Goal: Information Seeking & Learning: Learn about a topic

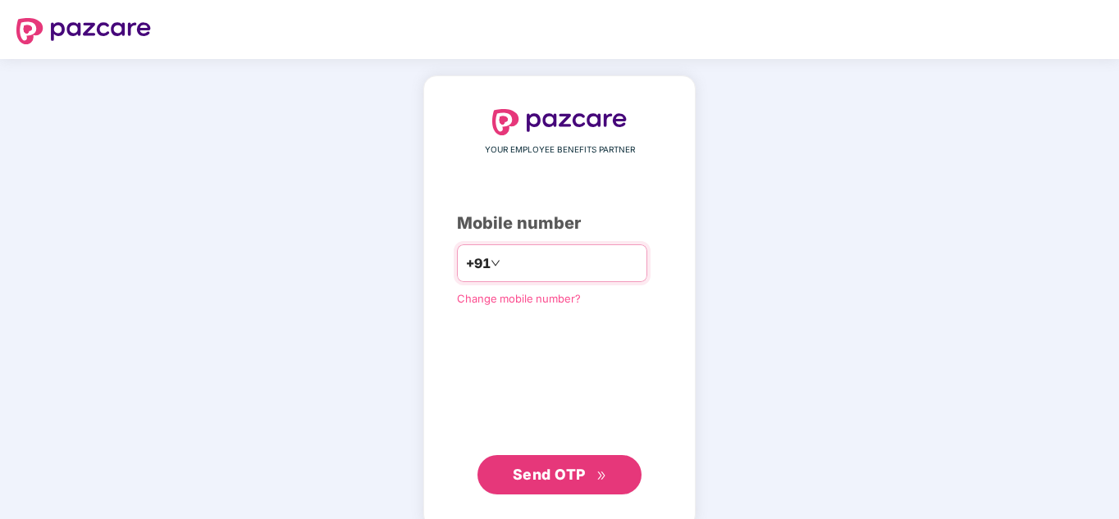
paste input "**********"
click at [504, 268] on input "**********" at bounding box center [571, 263] width 135 height 26
click at [515, 264] on input "**********" at bounding box center [571, 263] width 135 height 26
drag, startPoint x: 531, startPoint y: 264, endPoint x: 551, endPoint y: 263, distance: 19.7
click at [533, 264] on input "**********" at bounding box center [571, 263] width 135 height 26
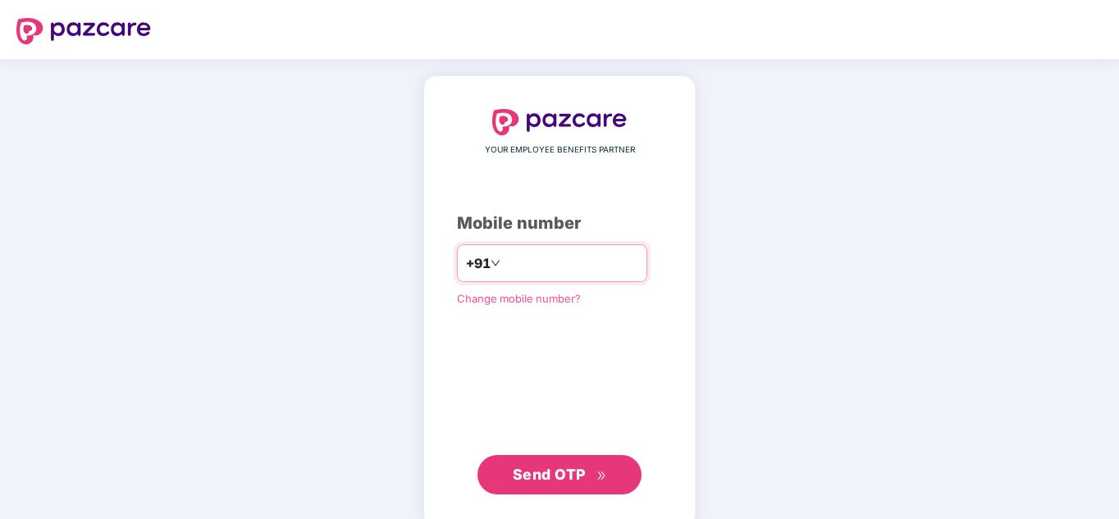
click at [551, 263] on input "**********" at bounding box center [571, 263] width 135 height 26
drag, startPoint x: 560, startPoint y: 263, endPoint x: 571, endPoint y: 263, distance: 10.7
click at [563, 263] on input "**********" at bounding box center [571, 263] width 135 height 26
click at [571, 263] on input "**********" at bounding box center [571, 263] width 135 height 26
type input "**********"
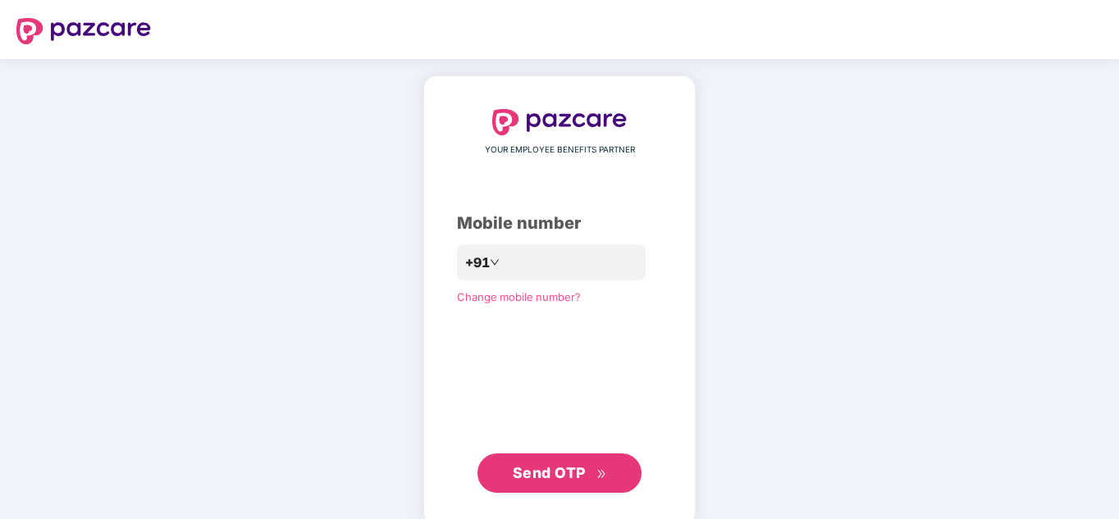
click at [607, 468] on button "Send OTP" at bounding box center [560, 473] width 164 height 39
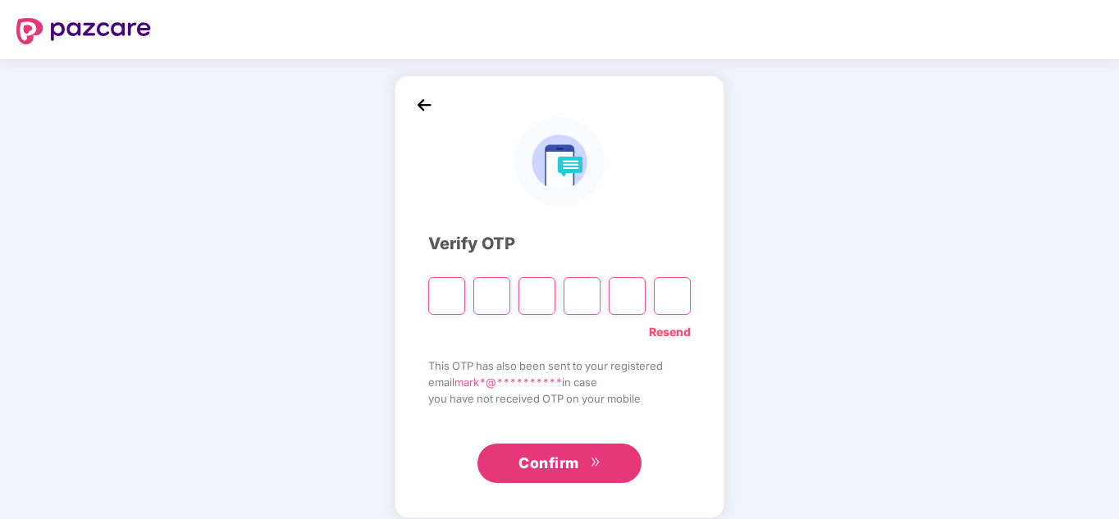
type input "*"
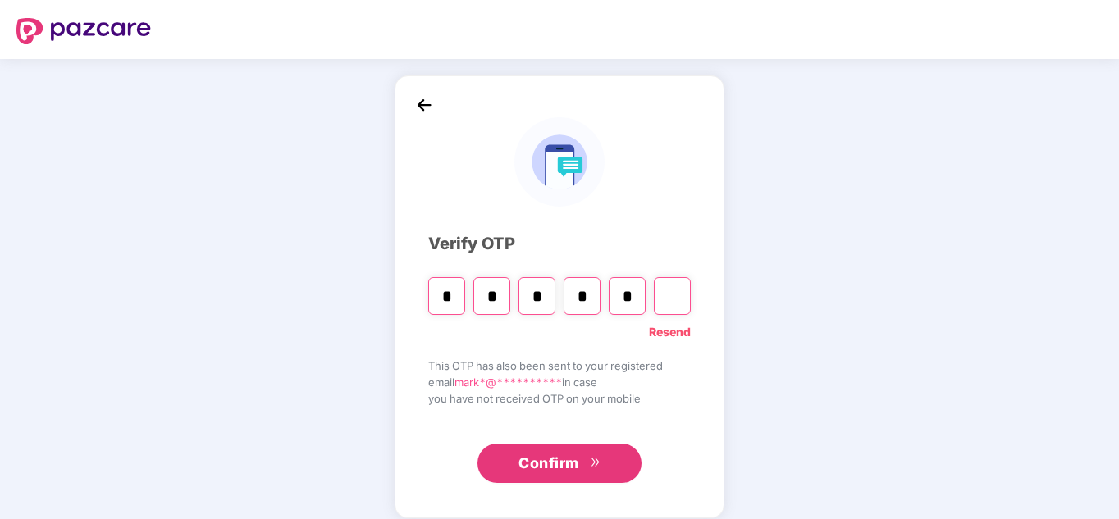
type input "*"
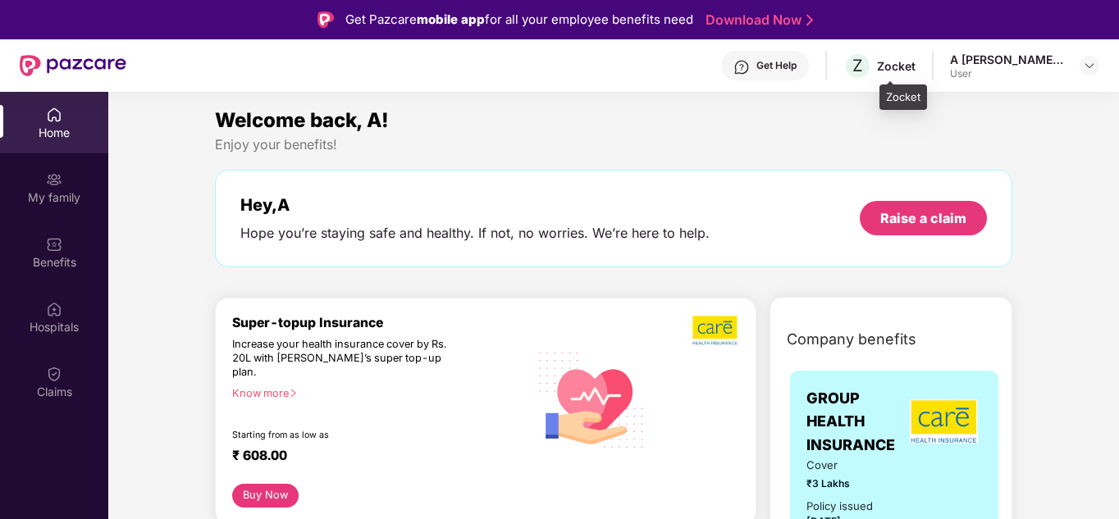
click at [914, 62] on div "Zocket" at bounding box center [896, 66] width 39 height 16
click at [1044, 60] on div "A [PERSON_NAME] [PERSON_NAME]" at bounding box center [1007, 60] width 115 height 16
click at [1081, 69] on div at bounding box center [1090, 66] width 20 height 20
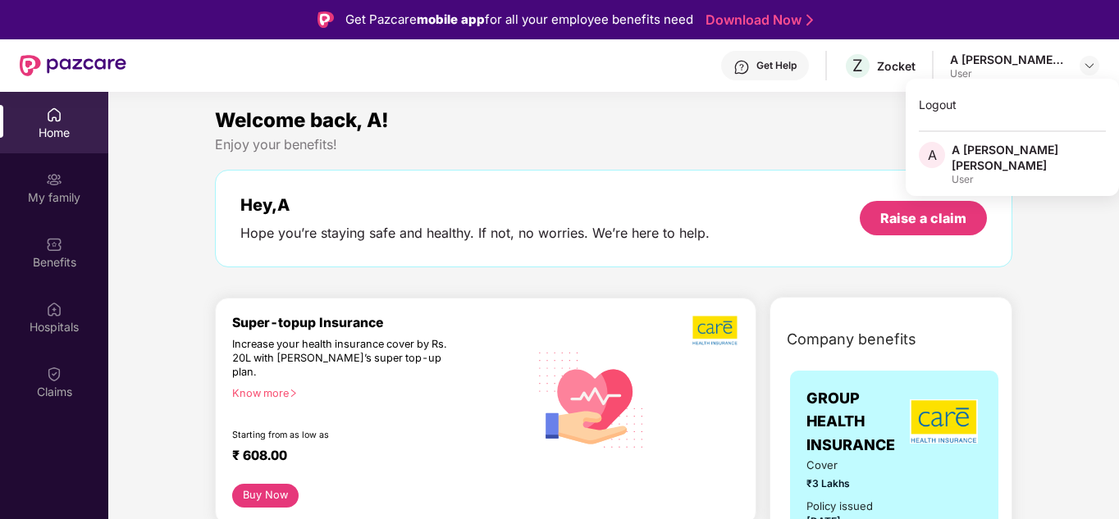
click at [1000, 173] on div "User" at bounding box center [1029, 179] width 154 height 13
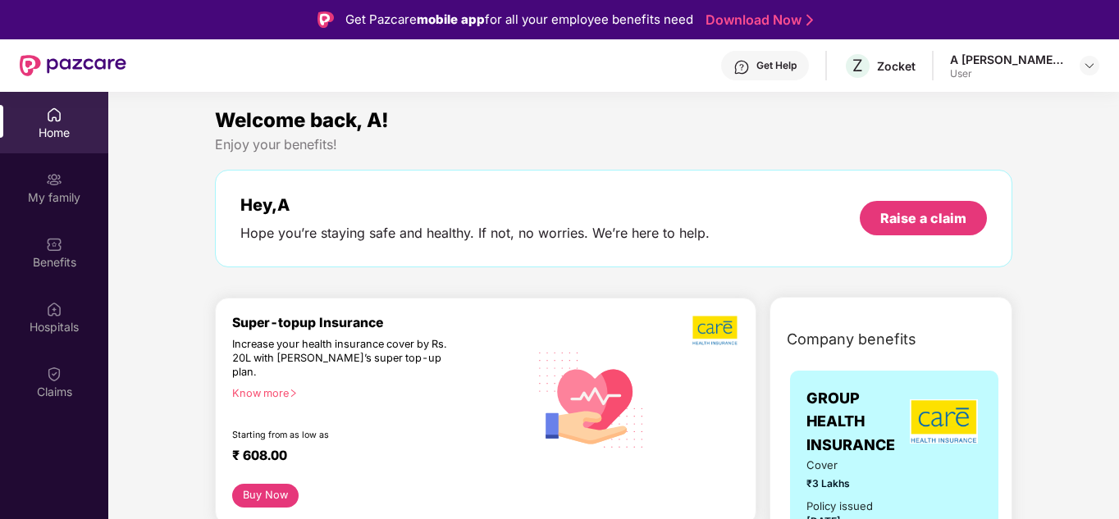
click at [1013, 158] on div "Welcome back, A! Enjoy your benefits! Hey, A Hope you’re staying safe and healt…" at bounding box center [613, 194] width 811 height 179
click at [1056, 57] on div "A [PERSON_NAME] [PERSON_NAME]" at bounding box center [1007, 60] width 115 height 16
click at [1088, 66] on img at bounding box center [1089, 65] width 13 height 13
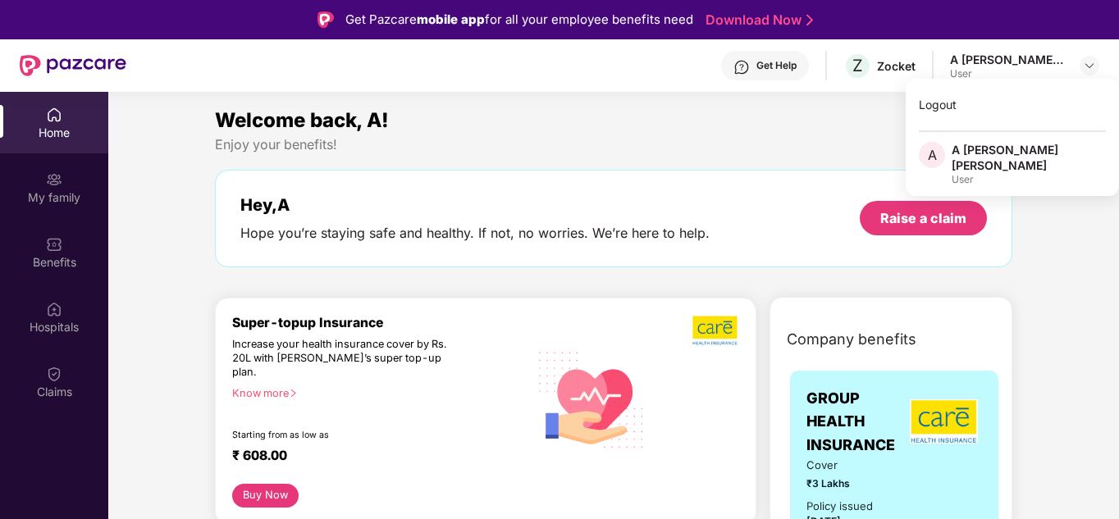
click at [989, 173] on div "User" at bounding box center [1029, 179] width 154 height 13
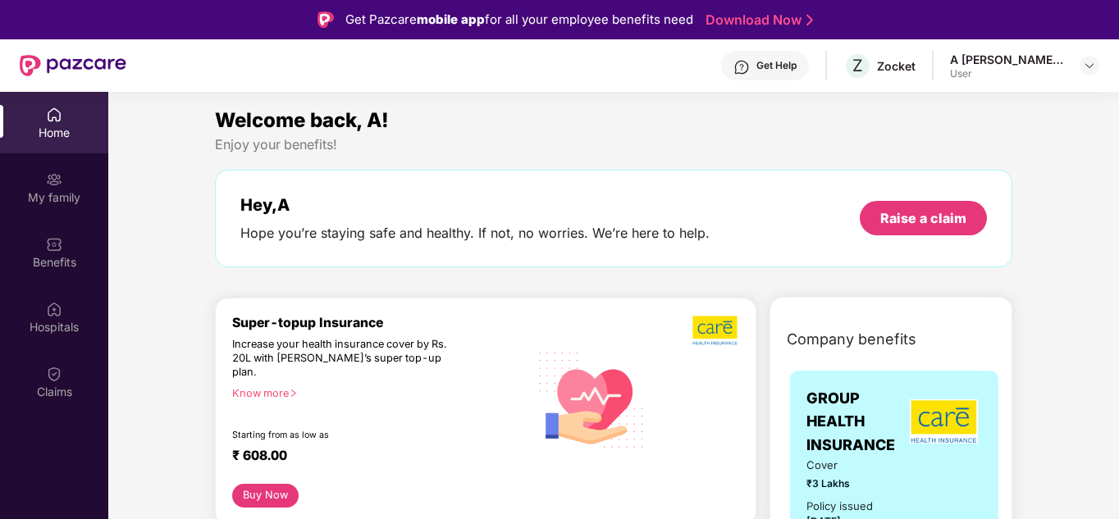
click at [48, 138] on div "Home" at bounding box center [54, 133] width 108 height 16
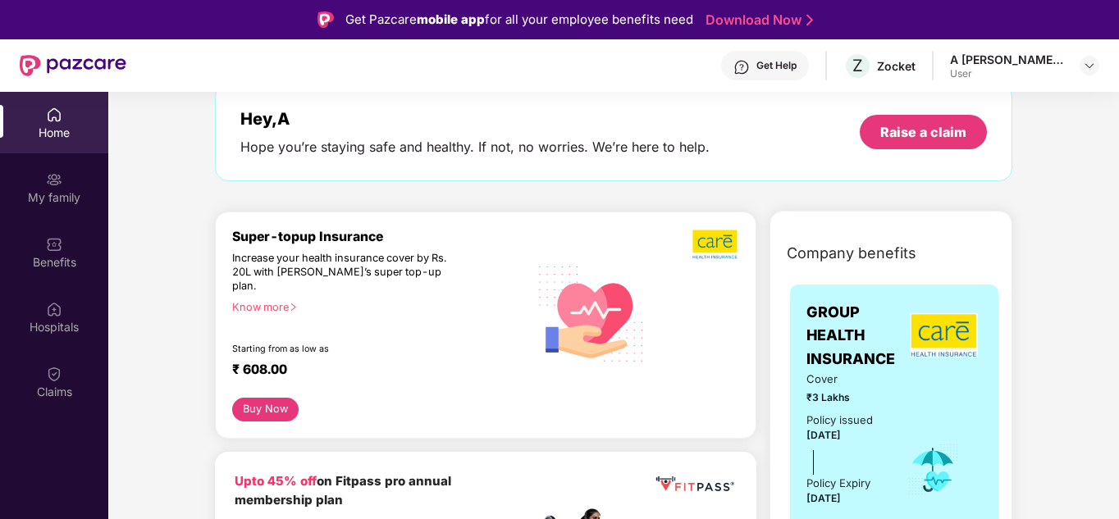
scroll to position [82, 0]
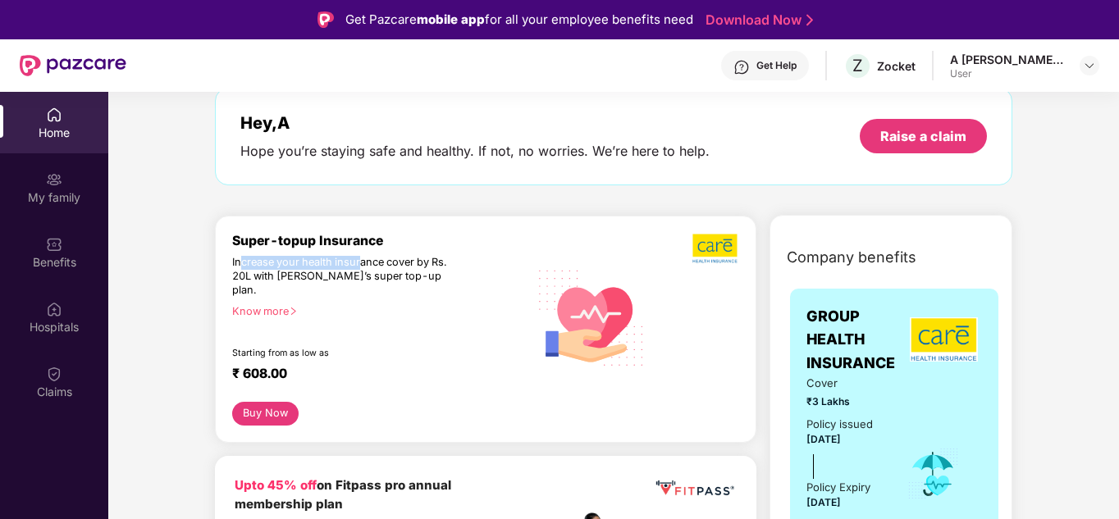
drag, startPoint x: 240, startPoint y: 255, endPoint x: 361, endPoint y: 262, distance: 120.8
click at [361, 263] on div "Increase your health insurance cover by Rs. 20L with [PERSON_NAME]’s super top-…" at bounding box center [344, 277] width 225 height 42
click at [459, 153] on div "Hope you’re staying safe and healthy. If not, no worries. We’re here to help." at bounding box center [474, 151] width 469 height 17
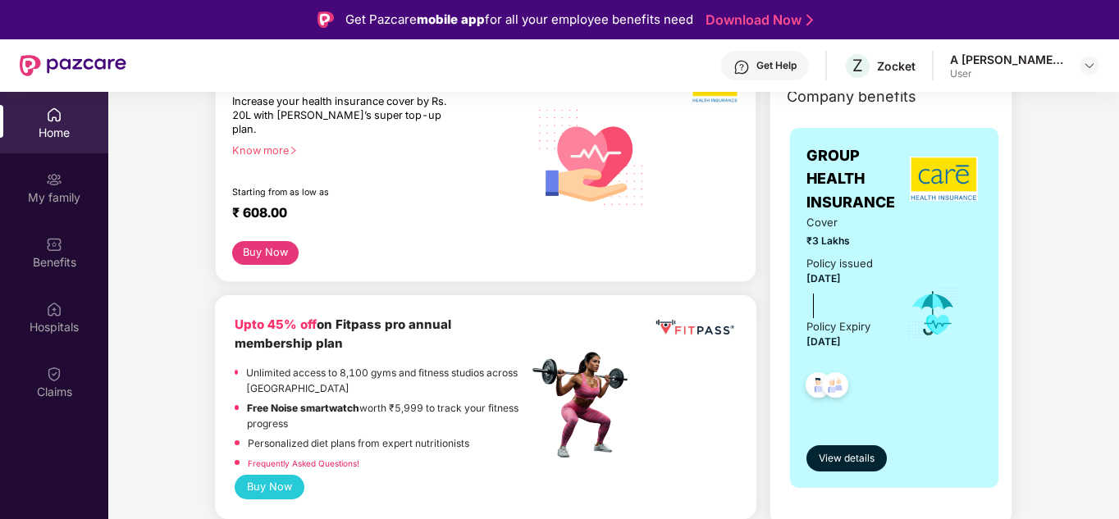
scroll to position [246, 0]
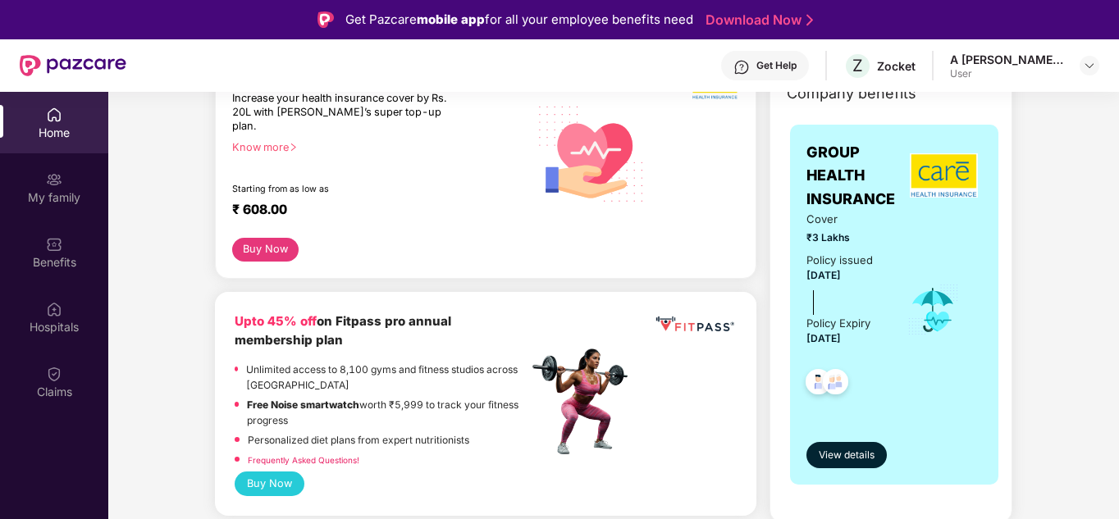
drag, startPoint x: 806, startPoint y: 212, endPoint x: 873, endPoint y: 273, distance: 91.2
click at [873, 273] on div "Cover ₹3 Lakhs Policy issued 06 Feb 2025 Policy Expiry 05 Feb 2026" at bounding box center [845, 310] width 77 height 199
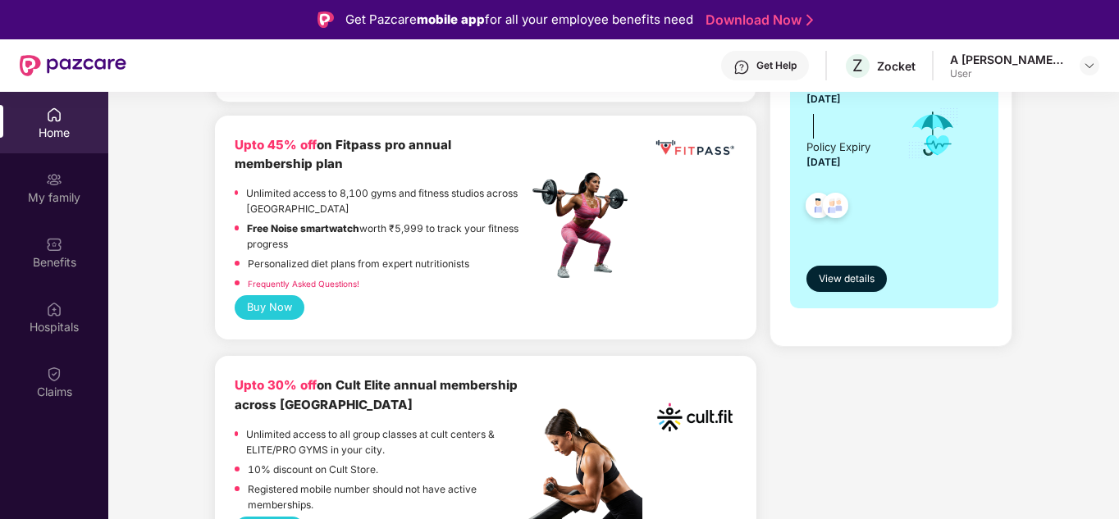
scroll to position [0, 0]
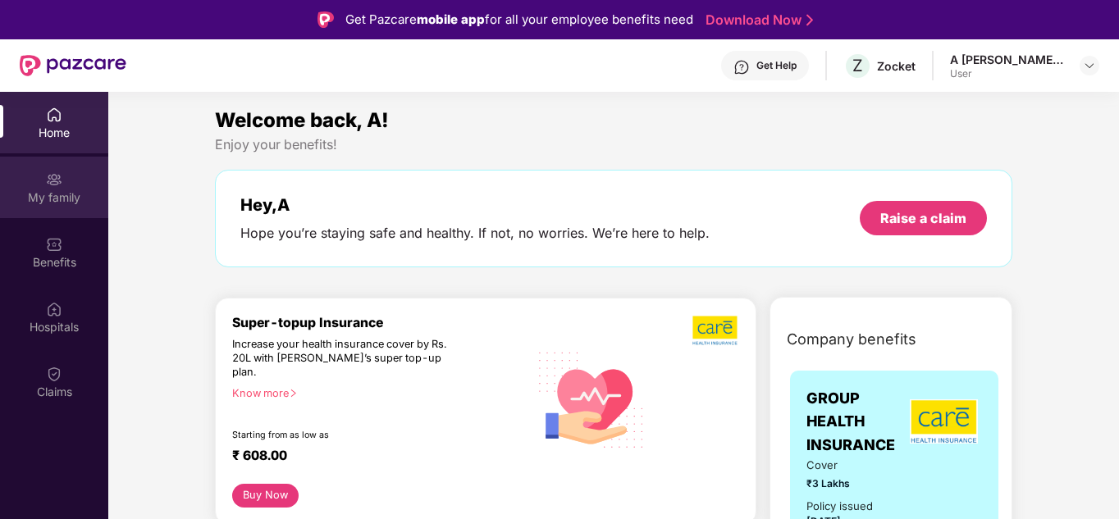
click at [53, 194] on div "My family" at bounding box center [54, 198] width 108 height 16
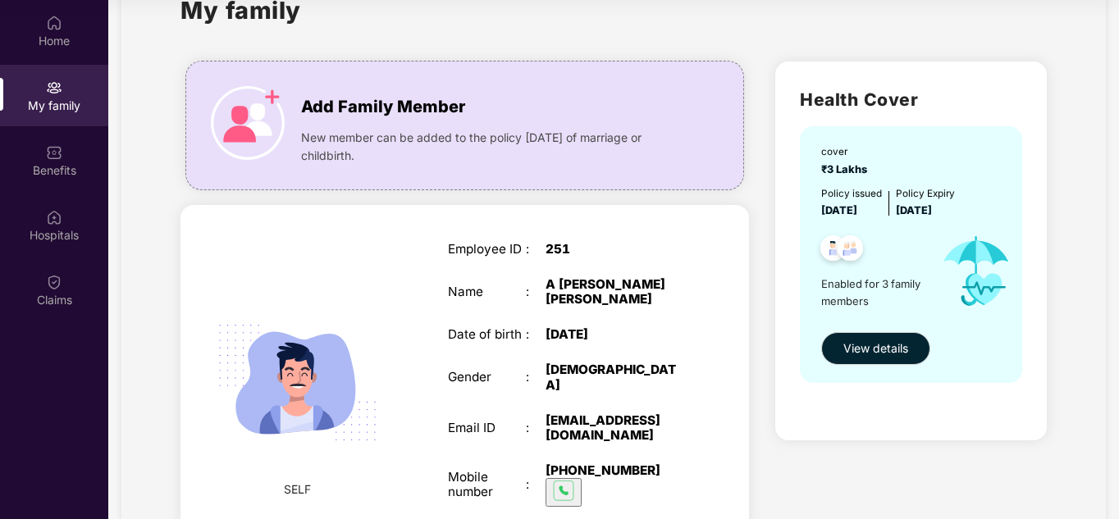
scroll to position [82, 0]
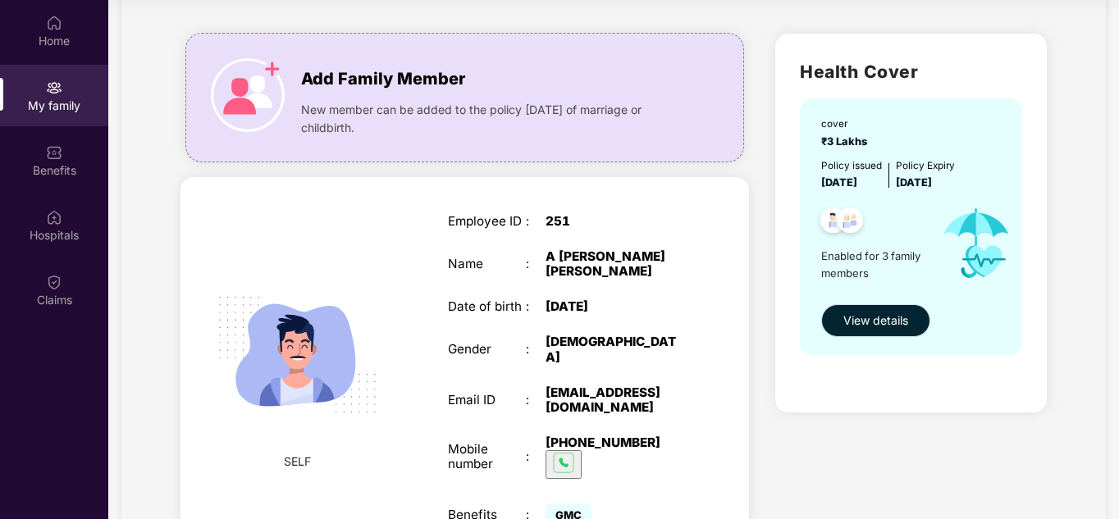
click at [871, 312] on span "View details" at bounding box center [876, 321] width 65 height 18
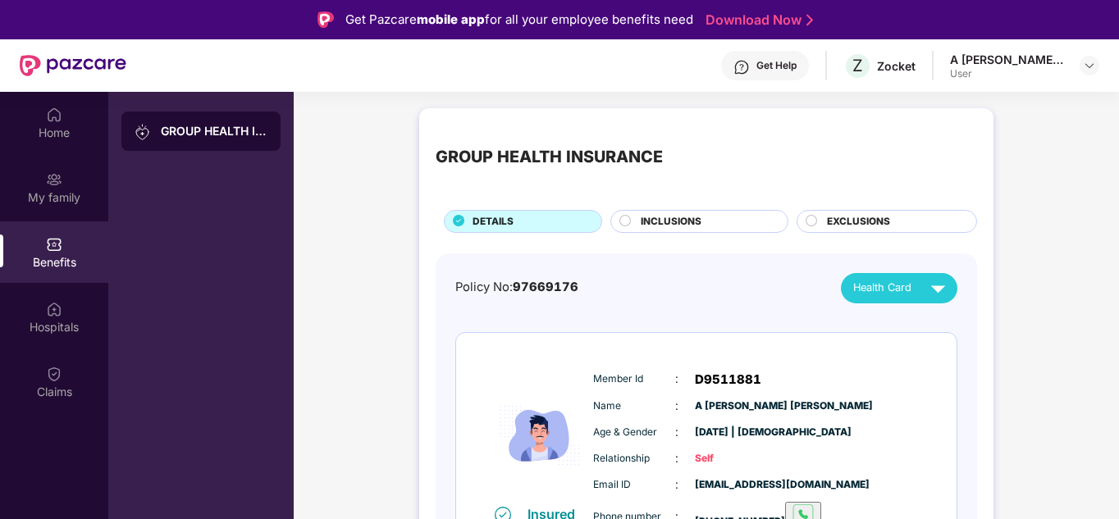
click at [716, 220] on div "INCLUSIONS" at bounding box center [706, 223] width 147 height 18
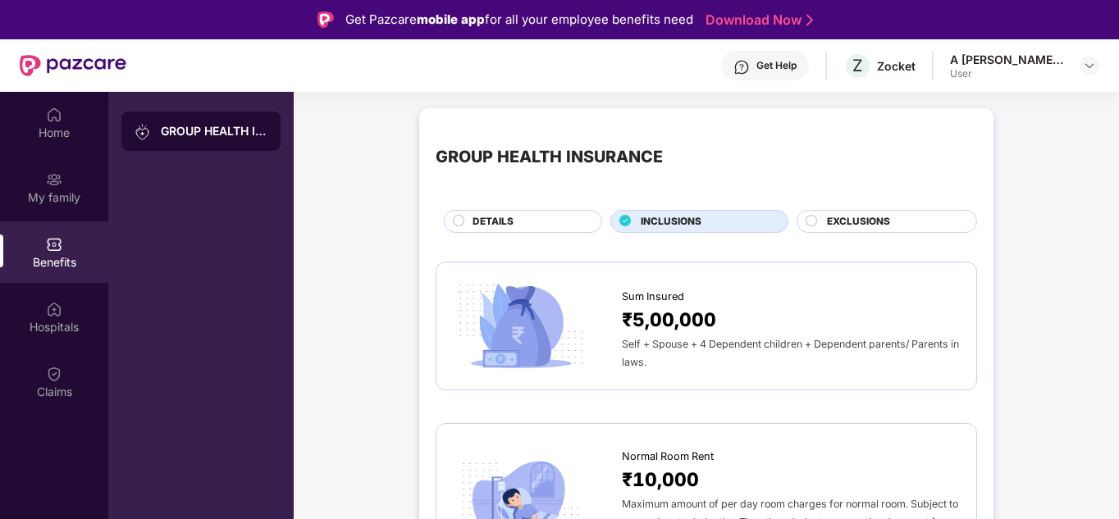
click at [862, 214] on span "EXCLUSIONS" at bounding box center [858, 222] width 63 height 16
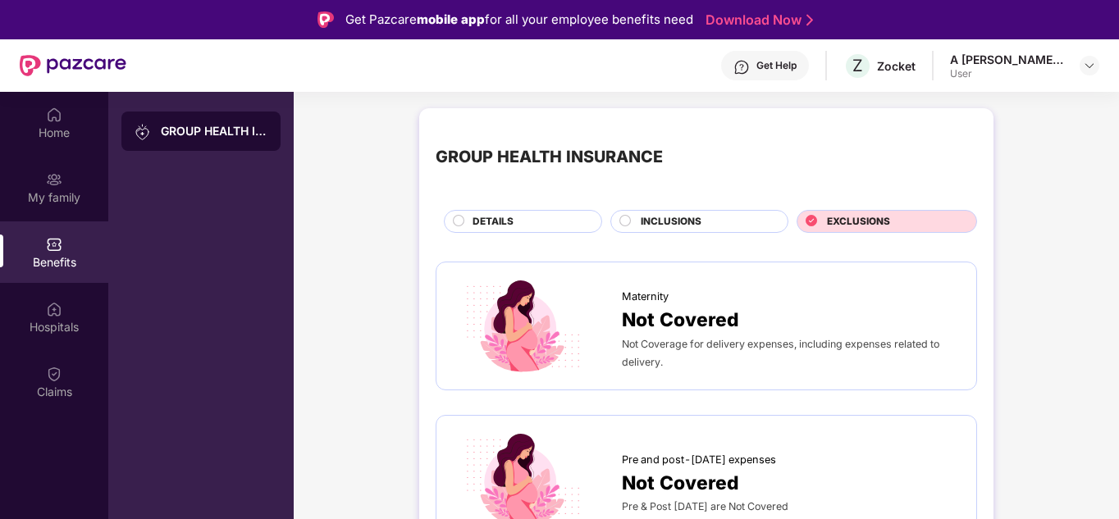
click at [670, 223] on span "INCLUSIONS" at bounding box center [671, 222] width 61 height 16
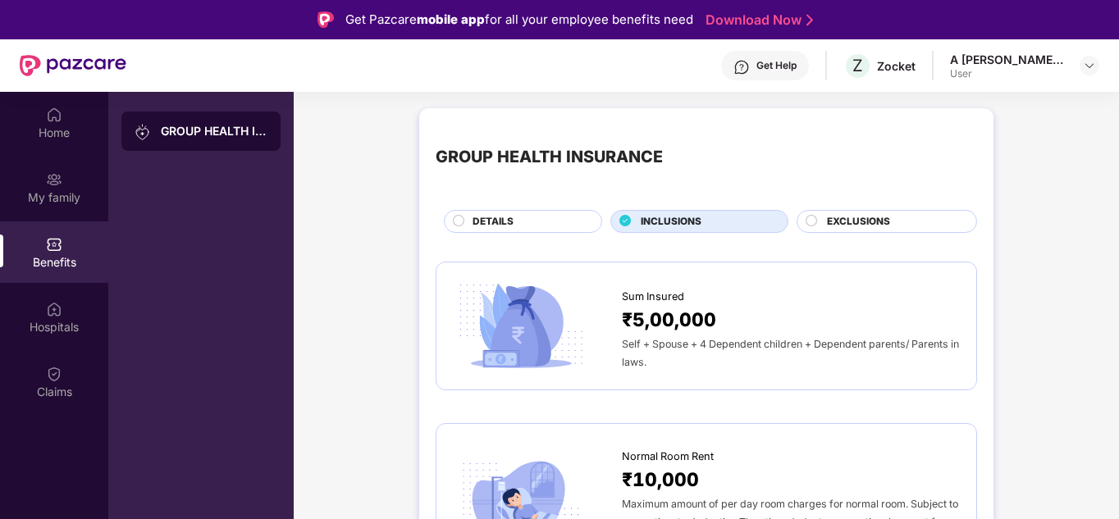
click at [543, 216] on div "DETAILS" at bounding box center [528, 223] width 129 height 18
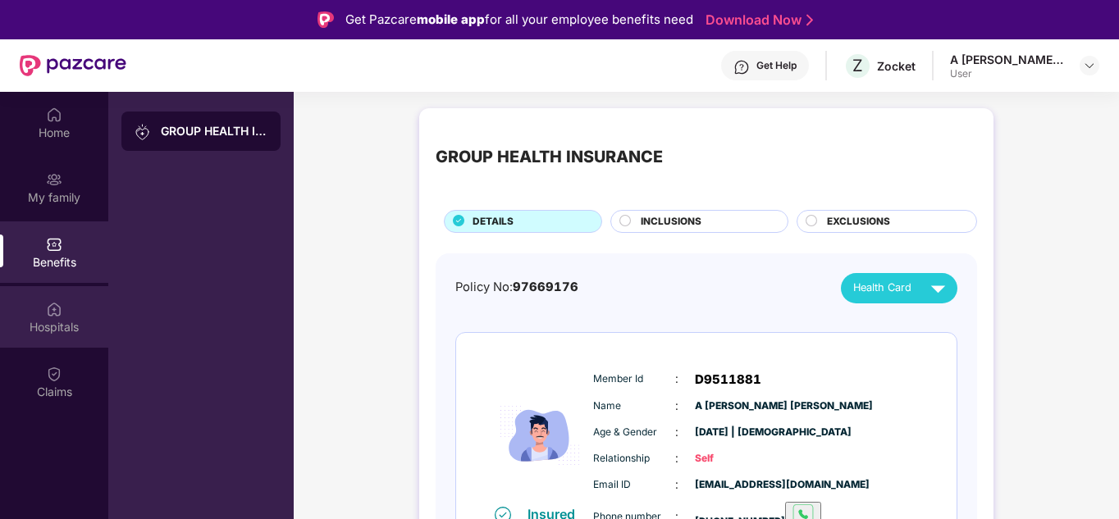
click at [49, 322] on div "Hospitals" at bounding box center [54, 327] width 108 height 16
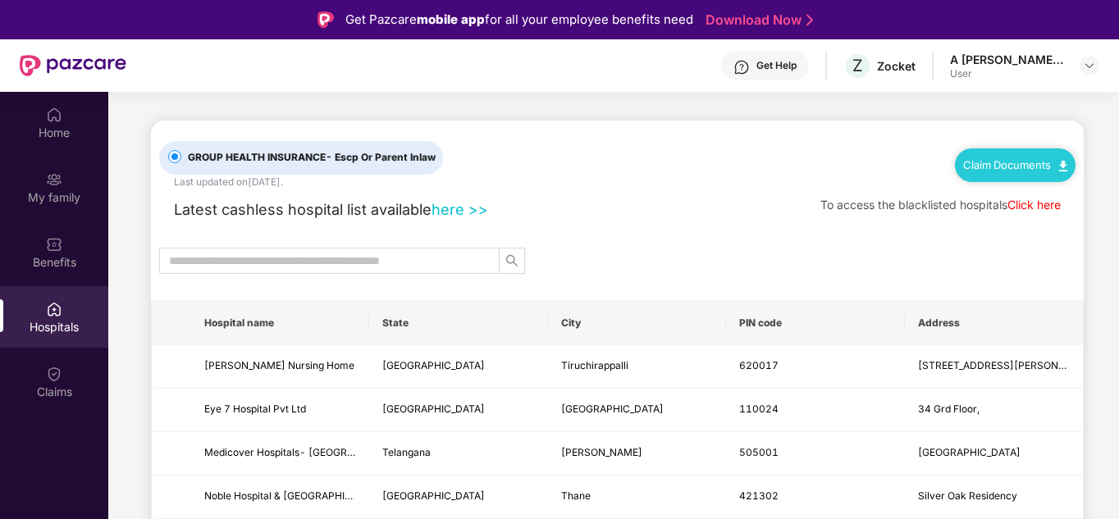
scroll to position [82, 0]
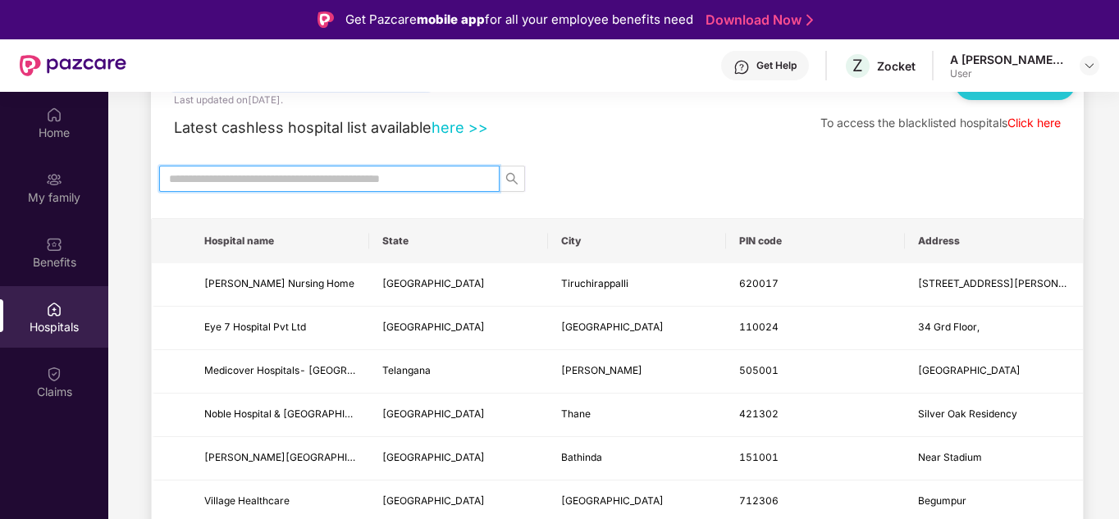
click at [345, 181] on input "text" at bounding box center [323, 179] width 308 height 18
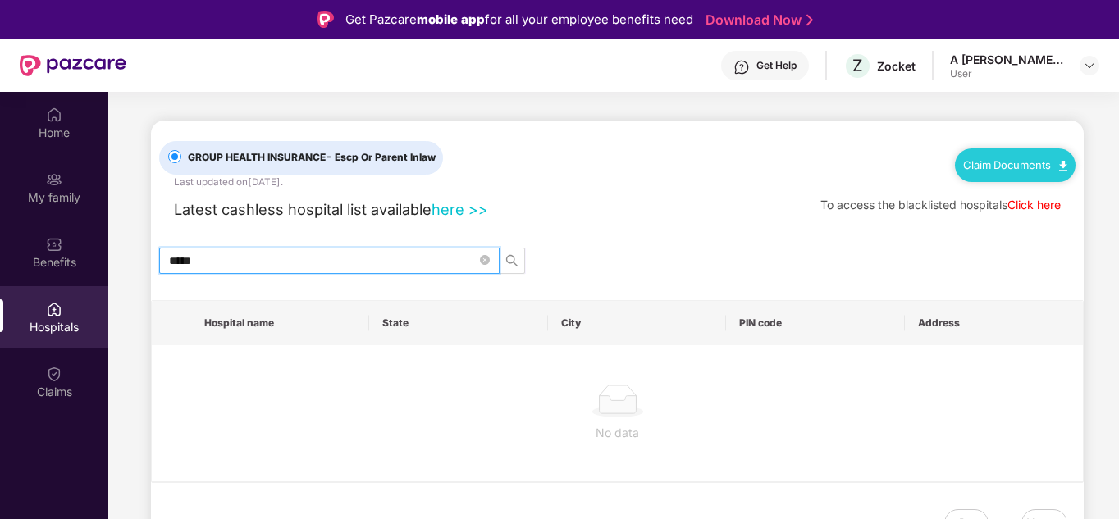
scroll to position [0, 0]
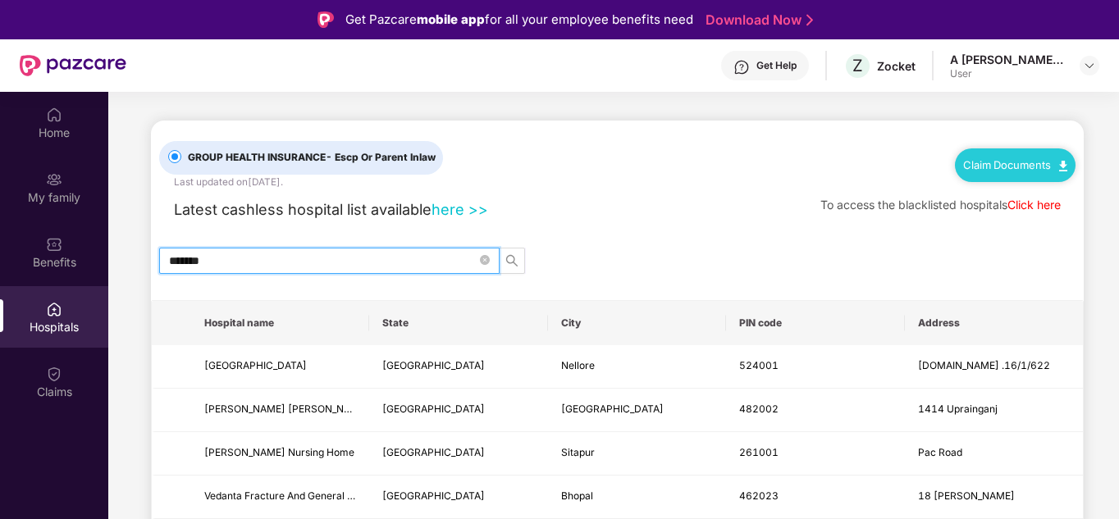
type input "********"
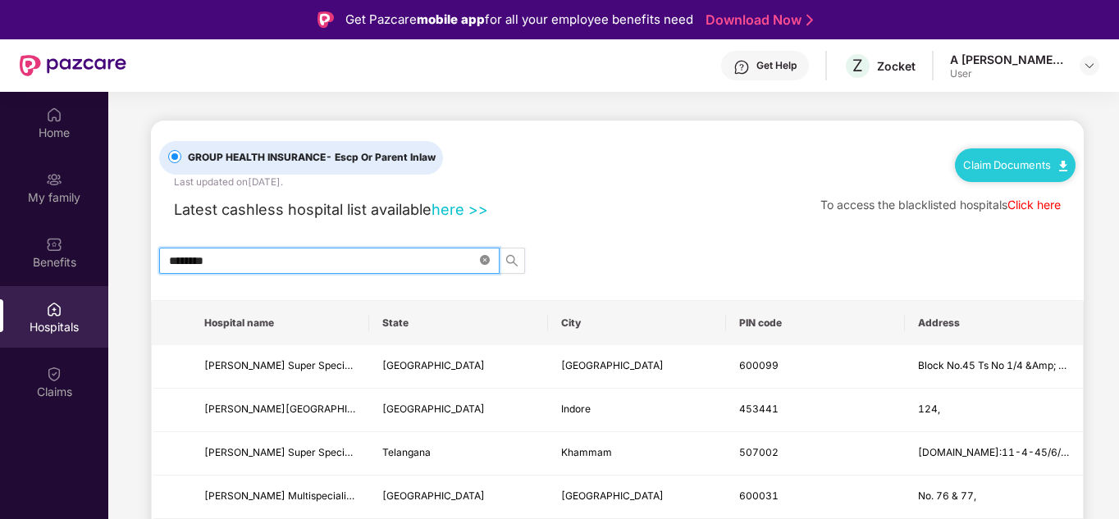
click at [488, 264] on icon "close-circle" at bounding box center [485, 260] width 10 height 10
click at [345, 260] on input "text" at bounding box center [323, 261] width 308 height 18
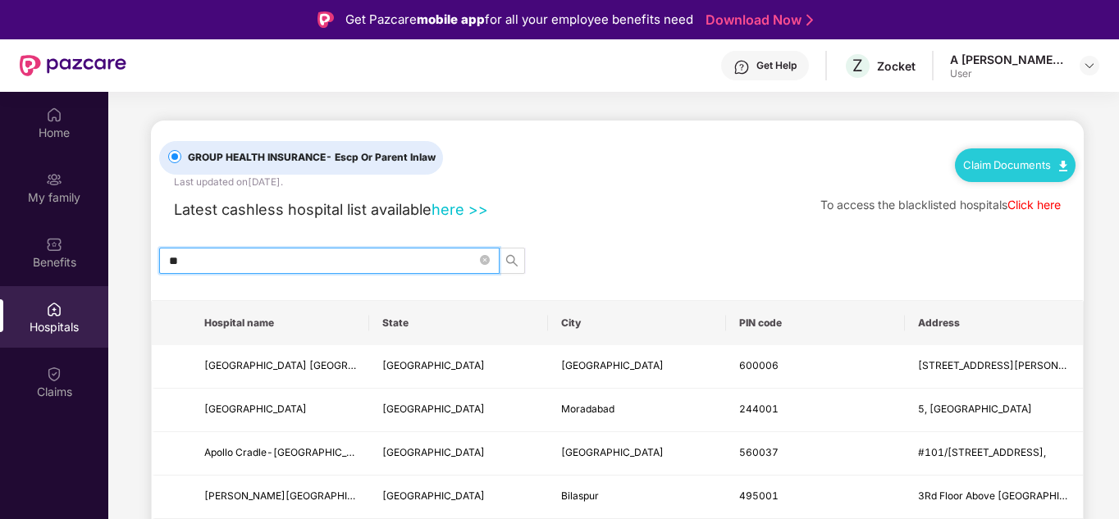
type input "*"
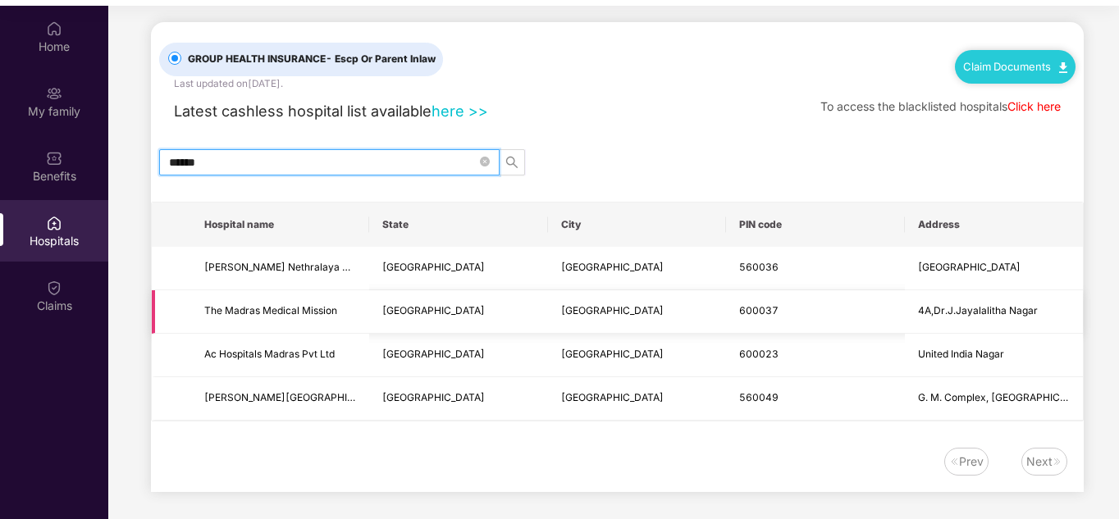
scroll to position [92, 0]
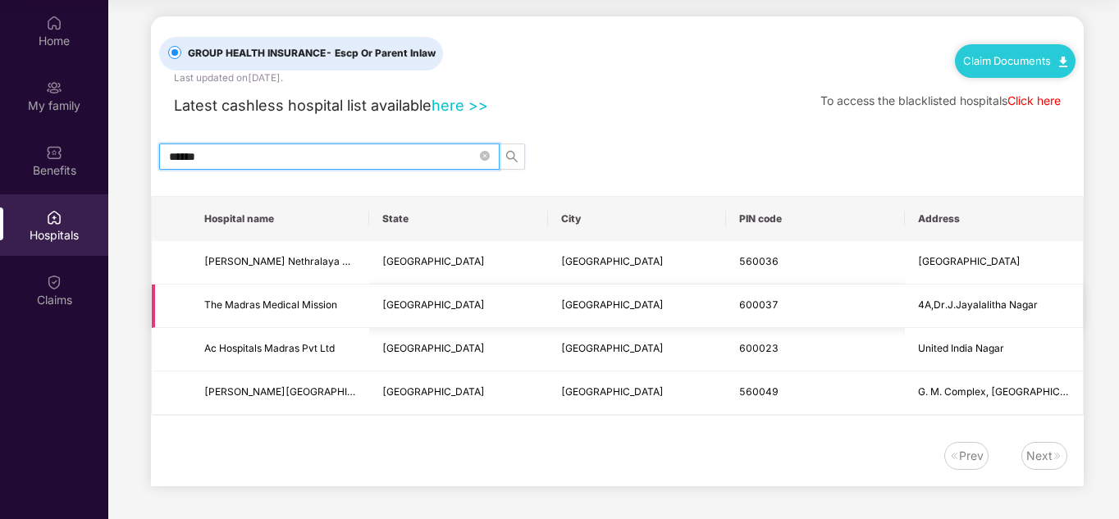
type input "******"
click at [260, 314] on td "The Madras Medical Mission" at bounding box center [280, 306] width 178 height 43
click at [274, 305] on span "The Madras Medical Mission" at bounding box center [270, 305] width 133 height 12
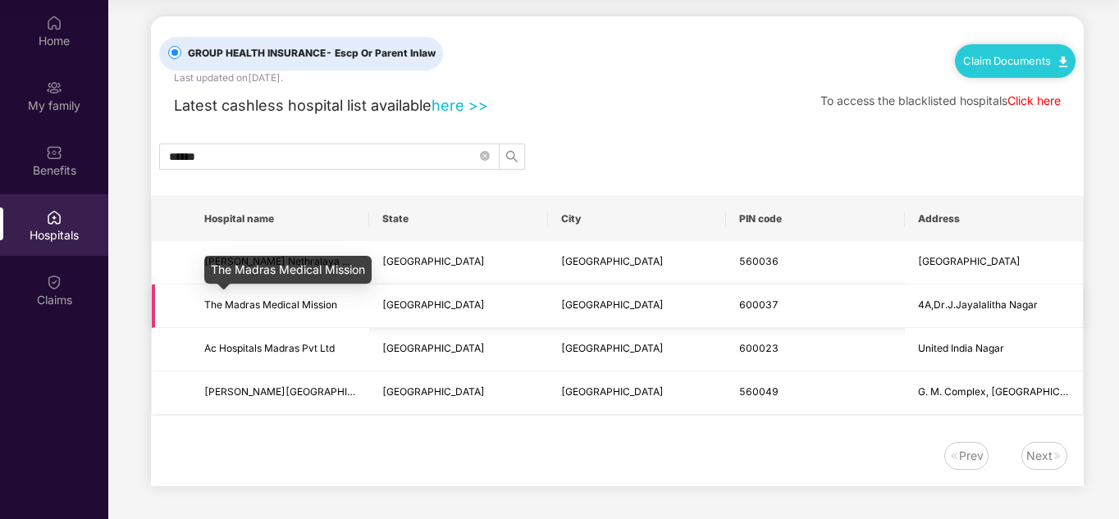
click at [274, 305] on span "The Madras Medical Mission" at bounding box center [270, 305] width 133 height 12
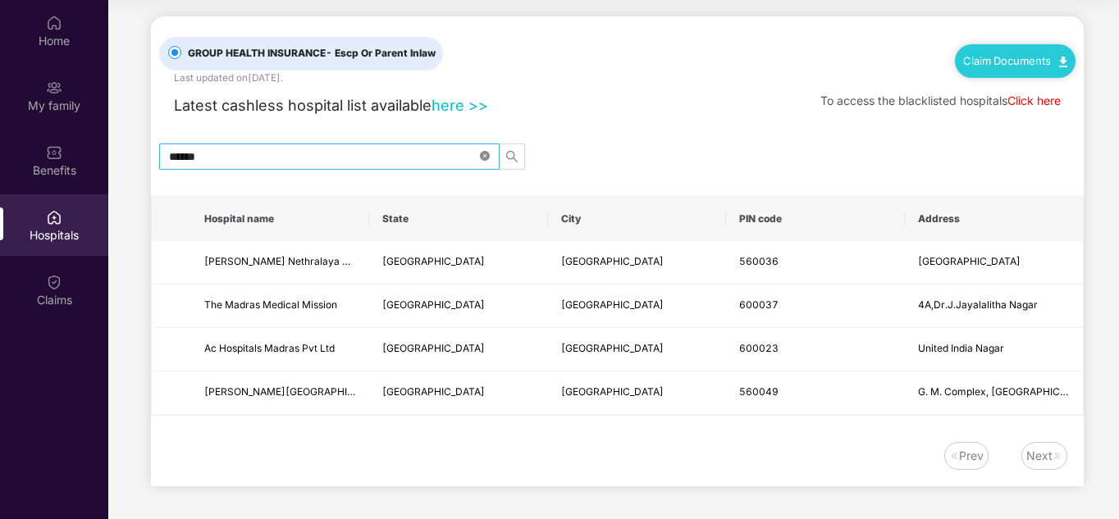
click at [481, 154] on icon "close-circle" at bounding box center [485, 156] width 10 height 10
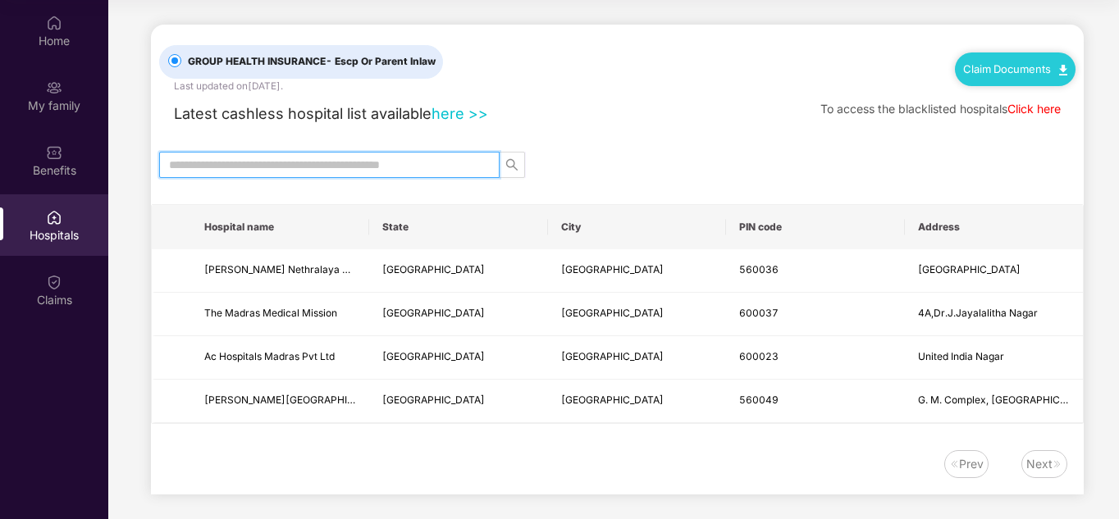
scroll to position [0, 0]
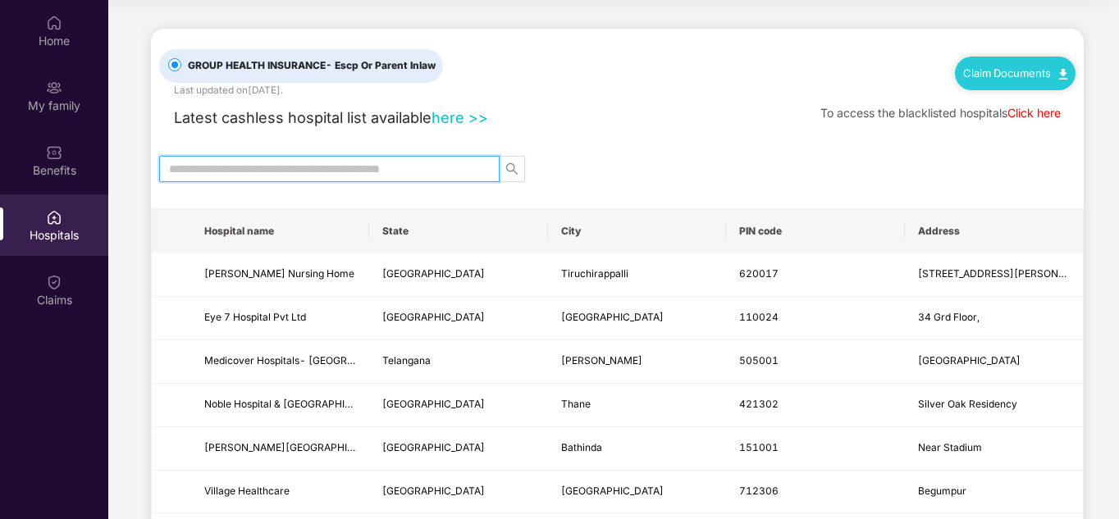
click at [479, 119] on link "here >>" at bounding box center [460, 117] width 57 height 18
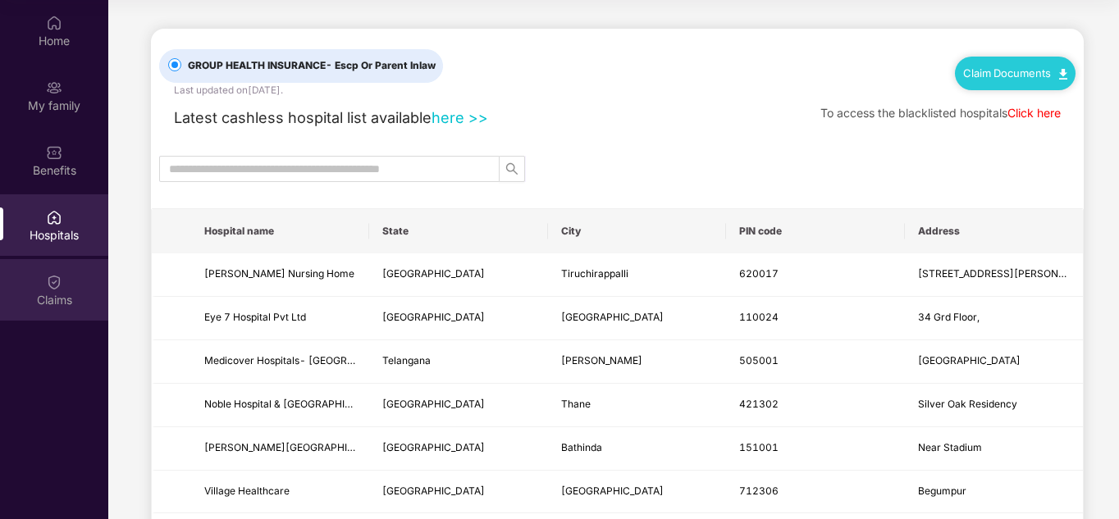
click at [70, 290] on div "Claims" at bounding box center [54, 290] width 108 height 62
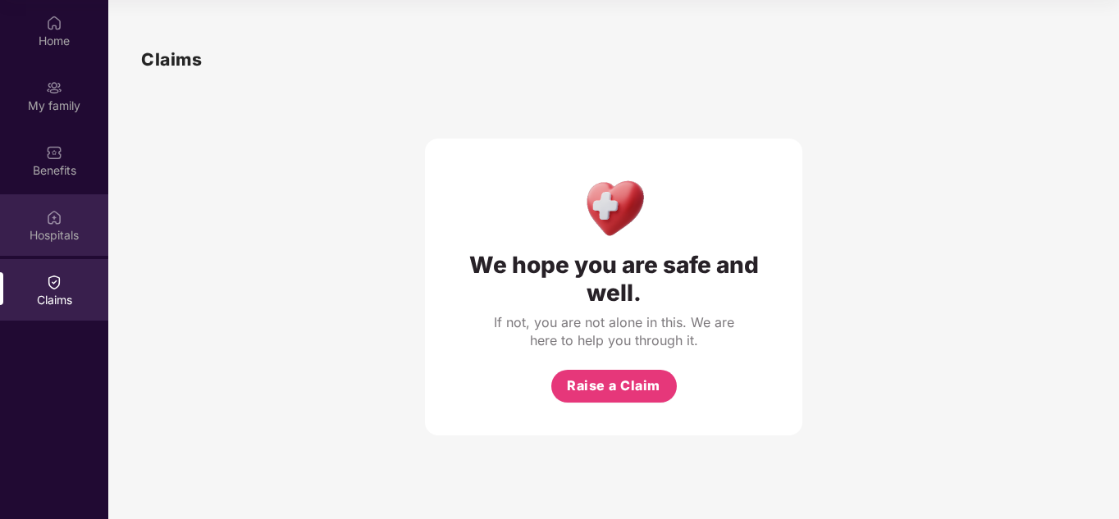
click at [43, 221] on div "Hospitals" at bounding box center [54, 225] width 108 height 62
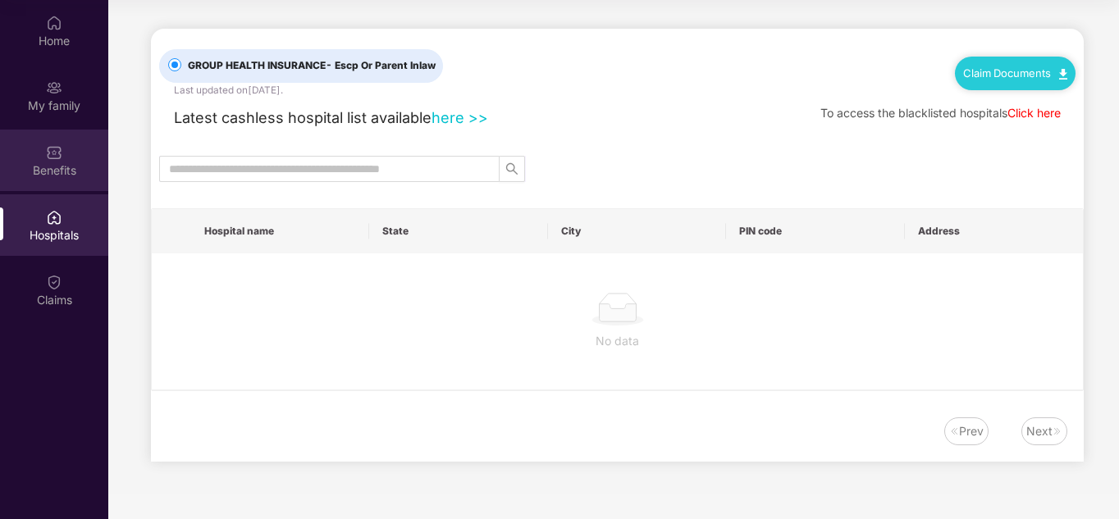
click at [57, 160] on img at bounding box center [54, 152] width 16 height 16
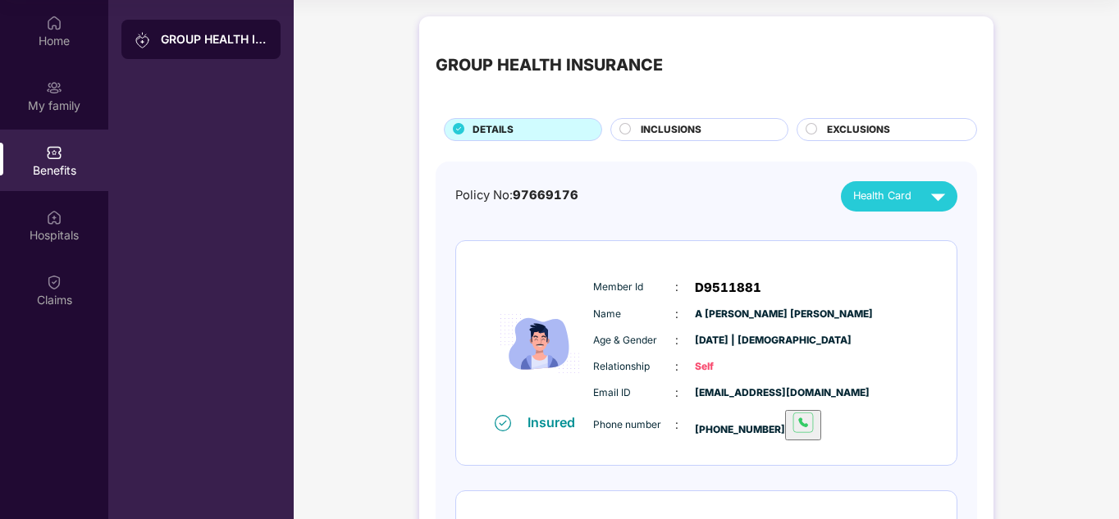
click at [699, 126] on span "INCLUSIONS" at bounding box center [671, 130] width 61 height 16
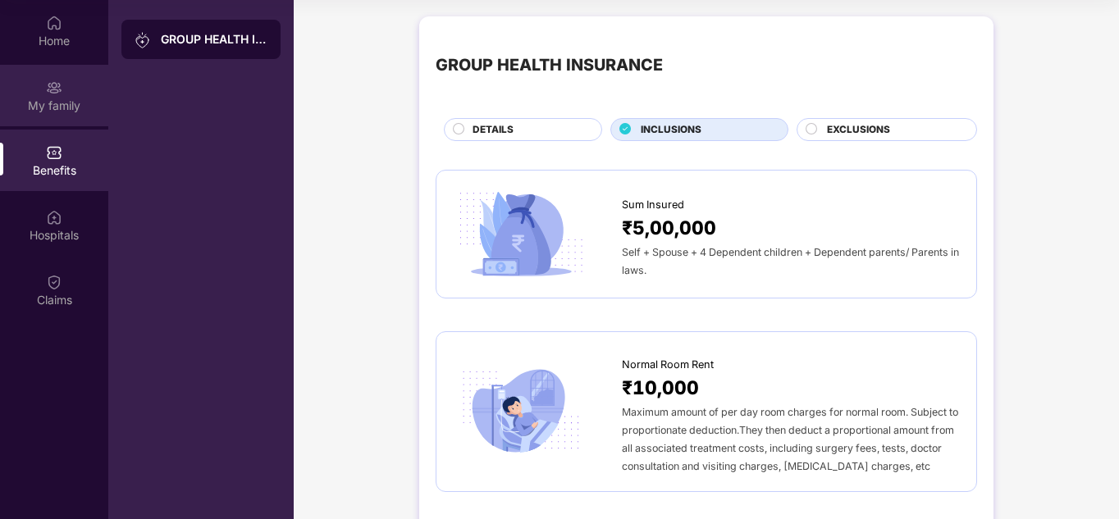
click at [41, 80] on div "My family" at bounding box center [54, 96] width 108 height 62
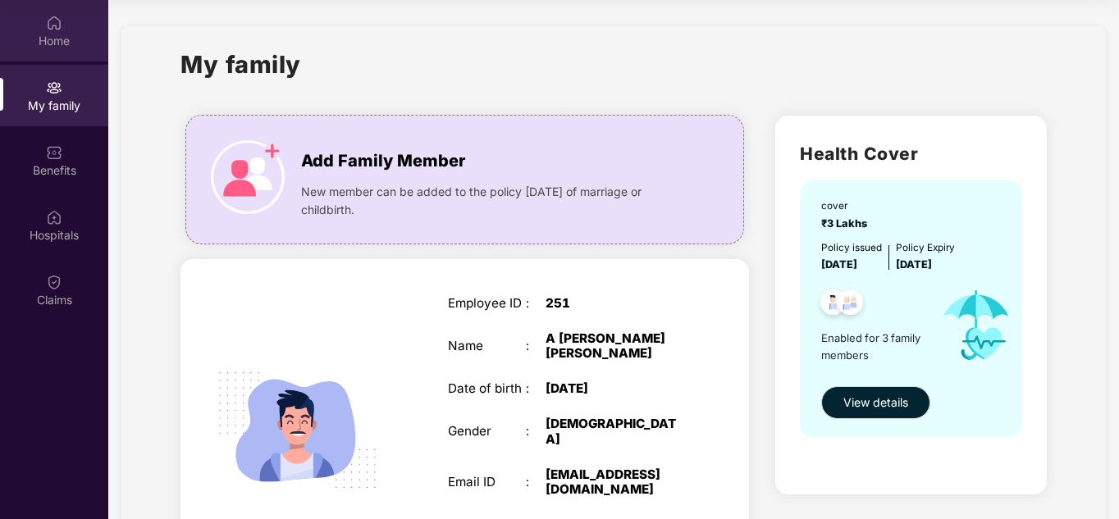
click at [62, 27] on div "Home" at bounding box center [54, 31] width 108 height 62
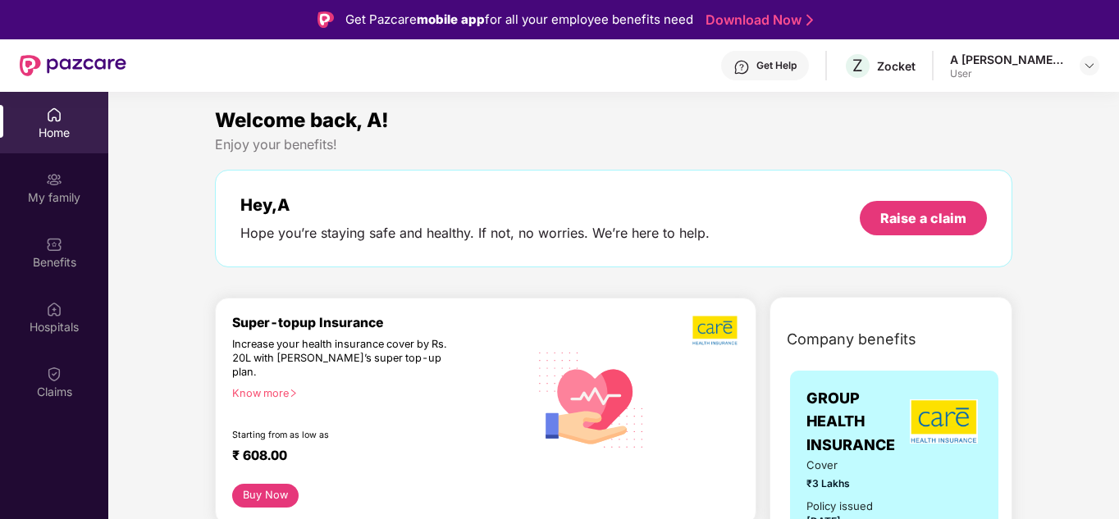
click at [1058, 62] on div "A [PERSON_NAME] [PERSON_NAME]" at bounding box center [1007, 60] width 115 height 16
click at [1081, 67] on div at bounding box center [1090, 66] width 20 height 20
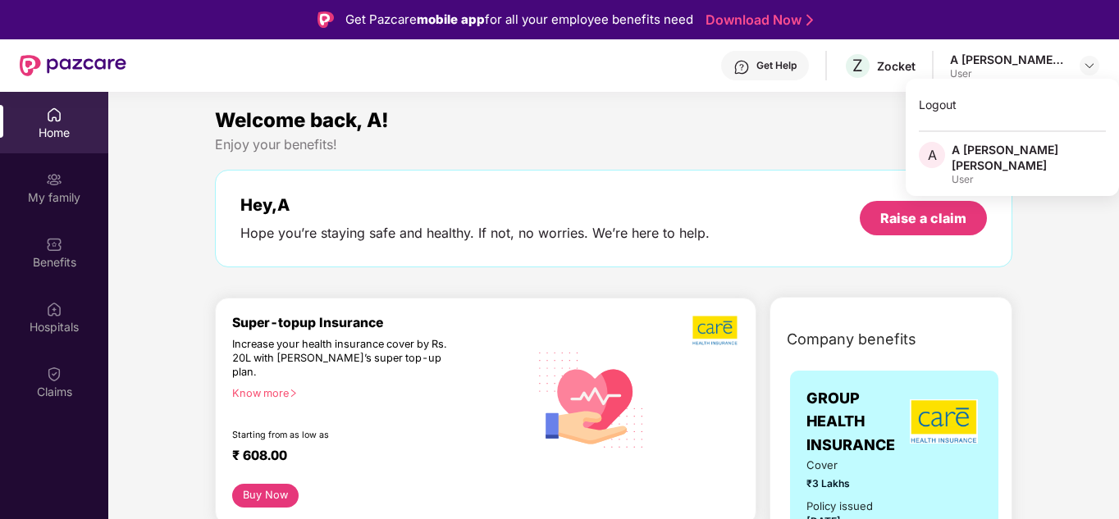
click at [798, 127] on div "Welcome back, A!" at bounding box center [614, 120] width 798 height 31
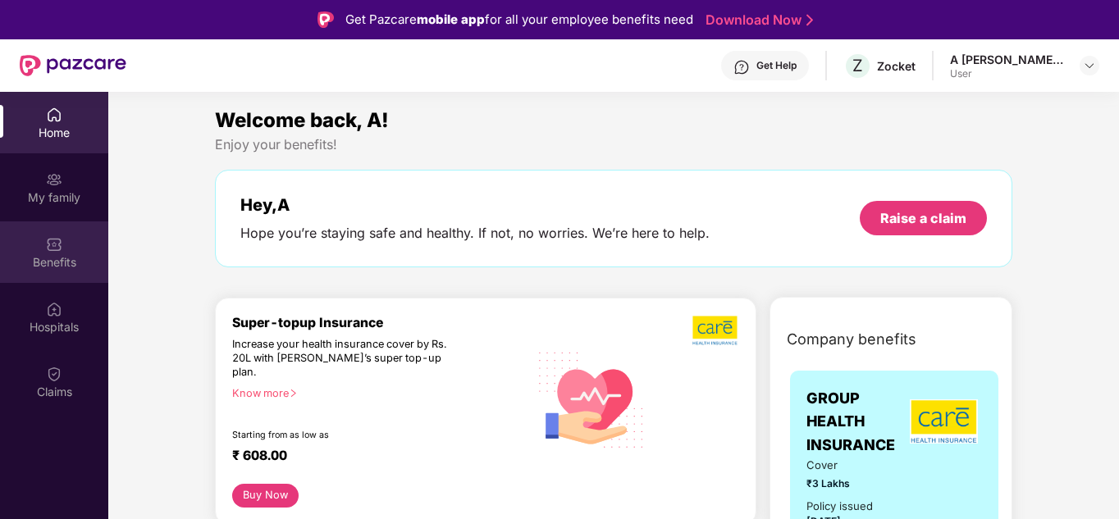
click at [80, 254] on div "Benefits" at bounding box center [54, 262] width 108 height 16
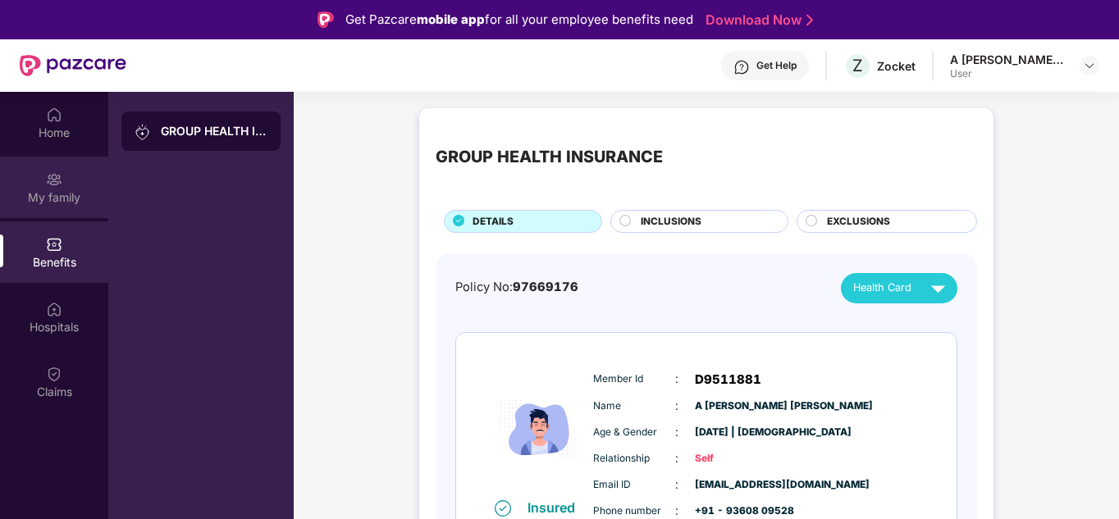
click at [75, 184] on div "My family" at bounding box center [54, 188] width 108 height 62
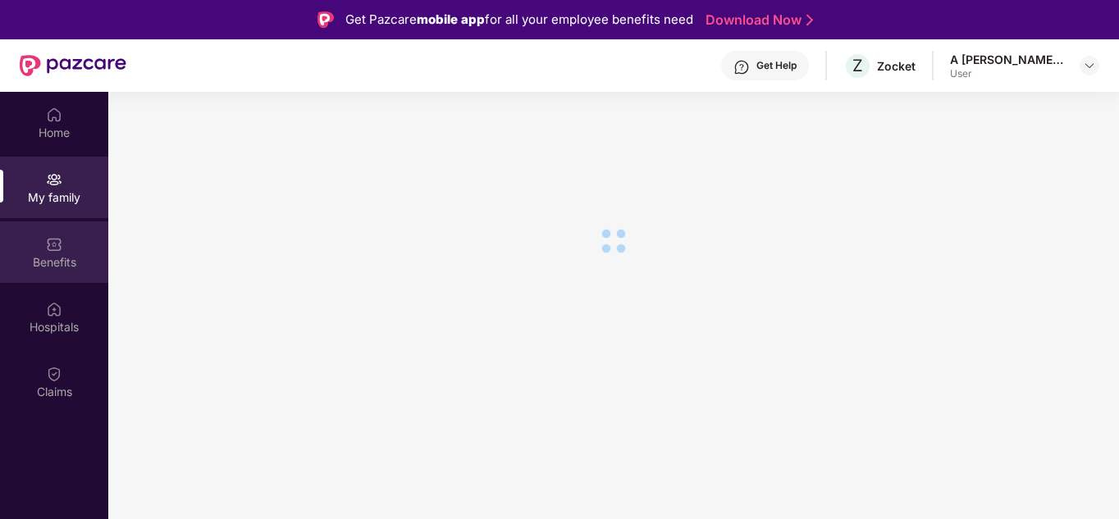
click at [56, 242] on img at bounding box center [54, 244] width 16 height 16
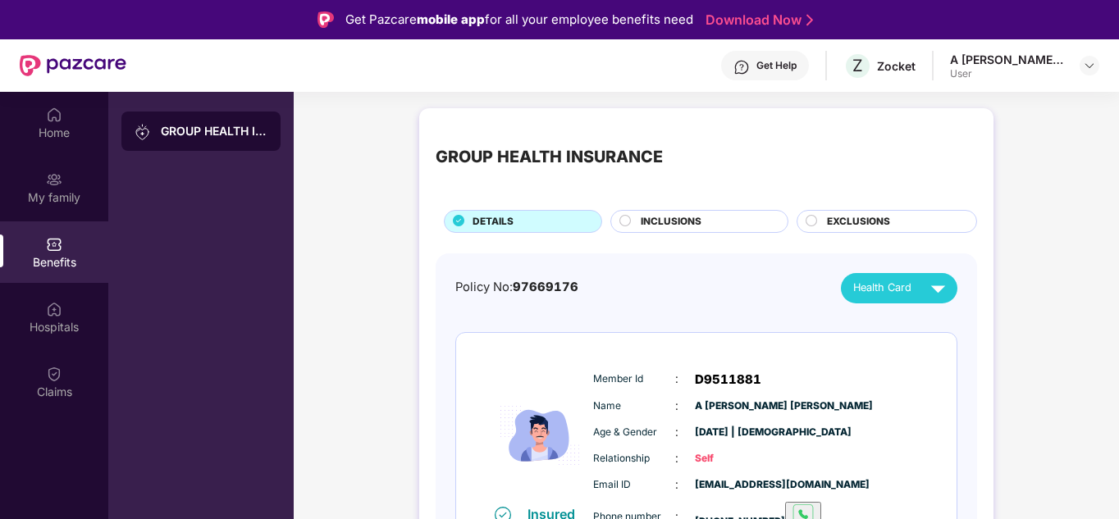
click at [706, 208] on div "GROUP HEALTH INSURANCE DETAILS INCLUSIONS EXCLUSIONS" at bounding box center [707, 179] width 542 height 108
click at [706, 217] on div "INCLUSIONS" at bounding box center [706, 223] width 147 height 18
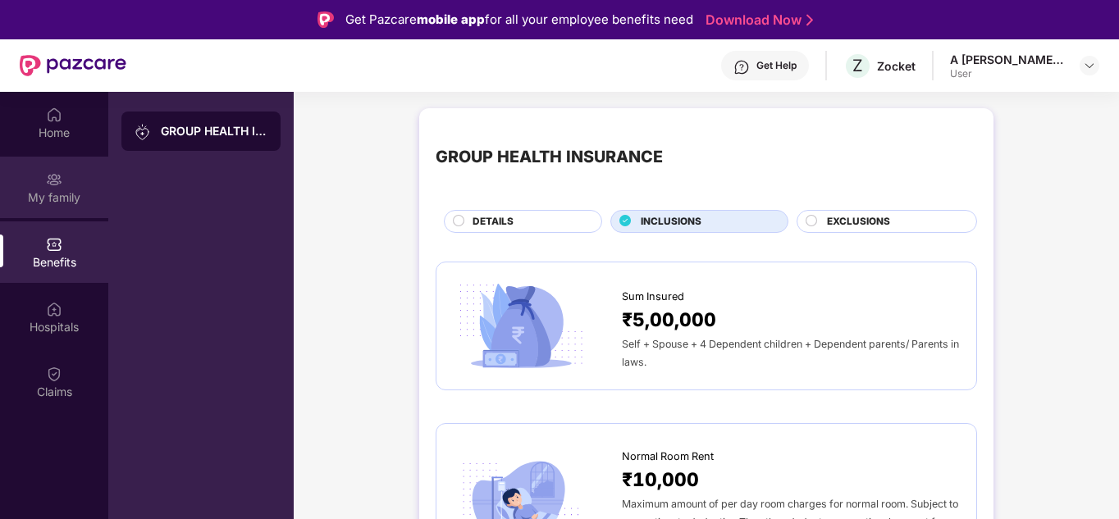
click at [61, 182] on img at bounding box center [54, 180] width 16 height 16
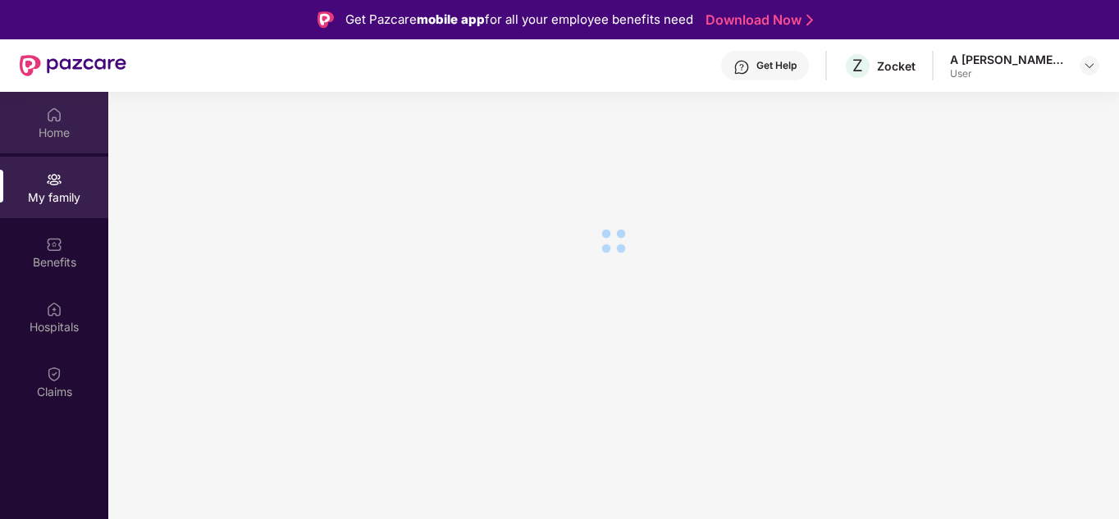
click at [55, 135] on div "Home" at bounding box center [54, 133] width 108 height 16
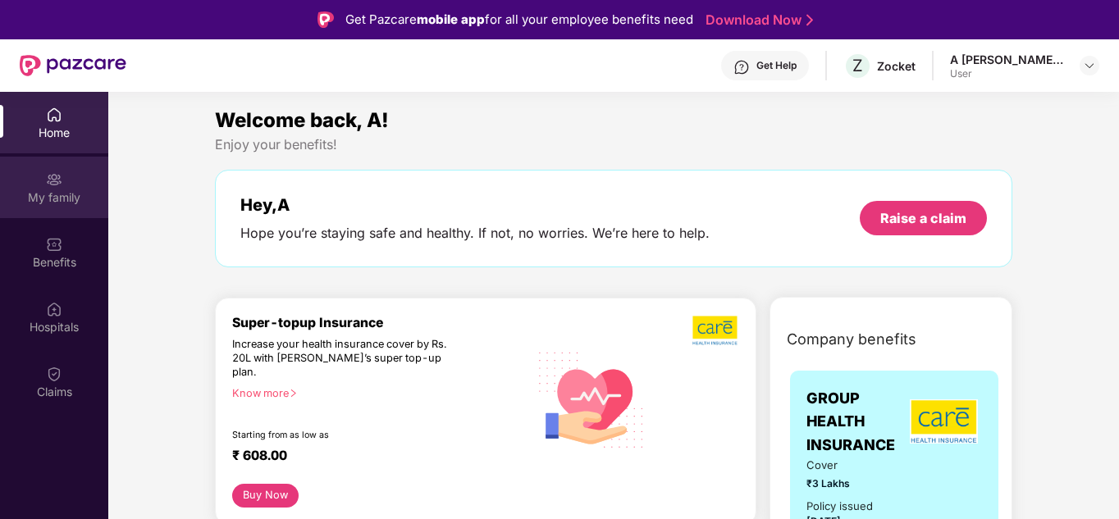
click at [53, 174] on img at bounding box center [54, 180] width 16 height 16
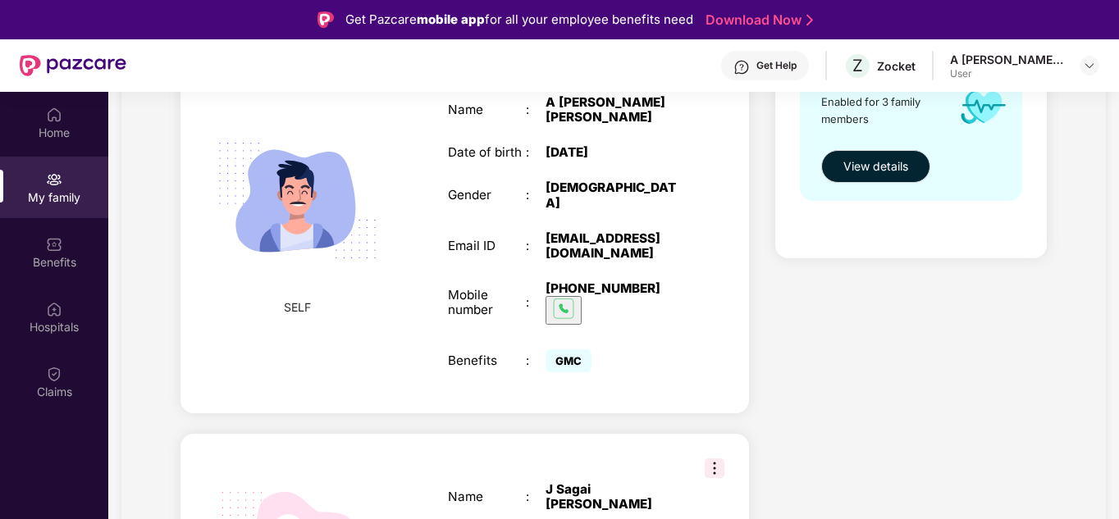
scroll to position [164, 0]
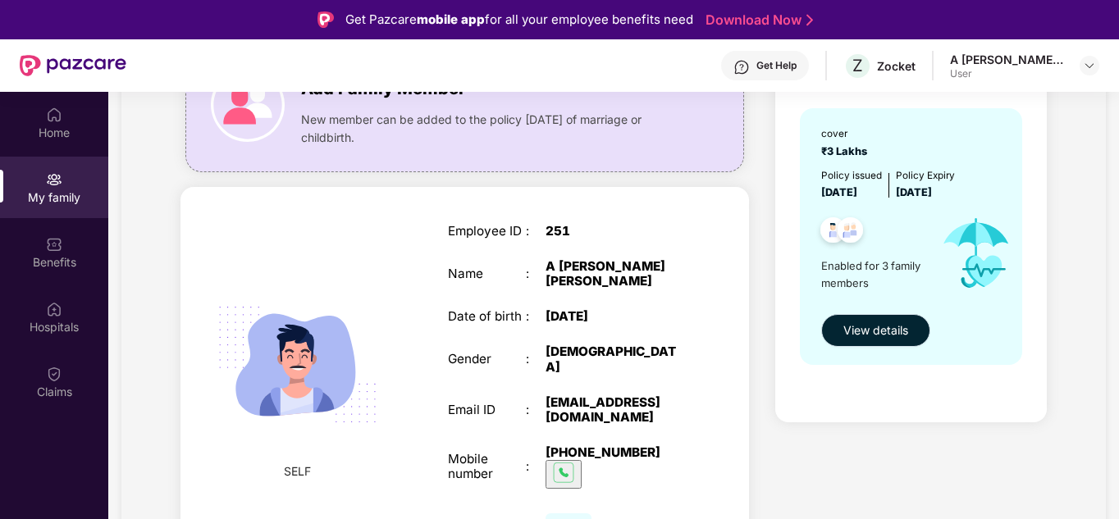
click at [873, 327] on span "View details" at bounding box center [876, 331] width 65 height 18
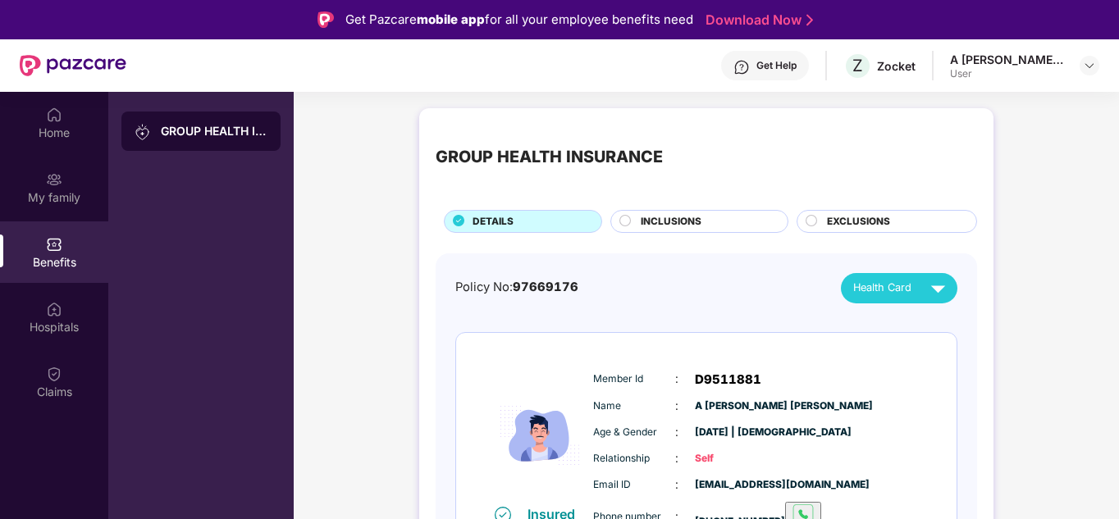
click at [895, 292] on span "Health Card" at bounding box center [882, 288] width 58 height 16
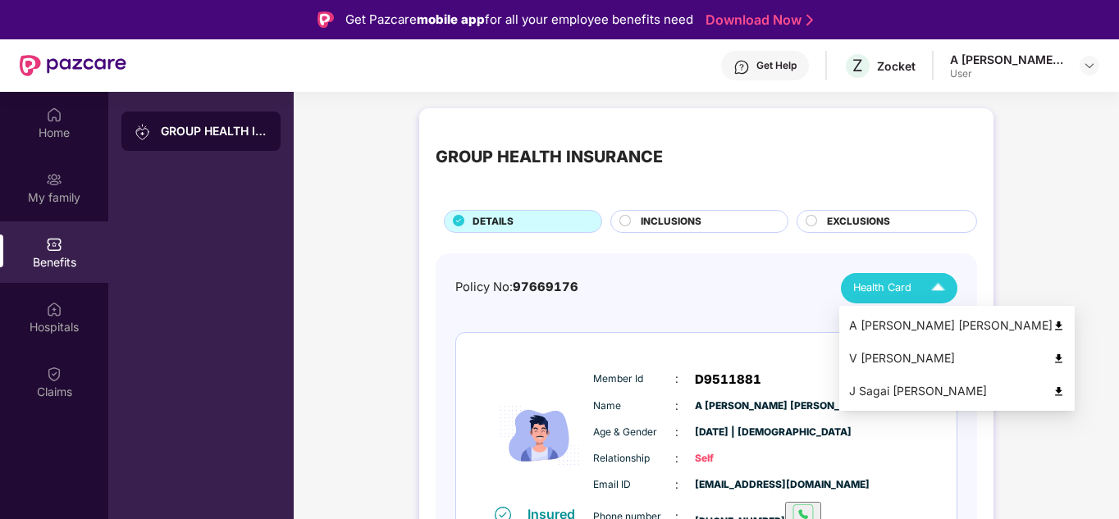
click at [895, 292] on span "Health Card" at bounding box center [882, 288] width 58 height 16
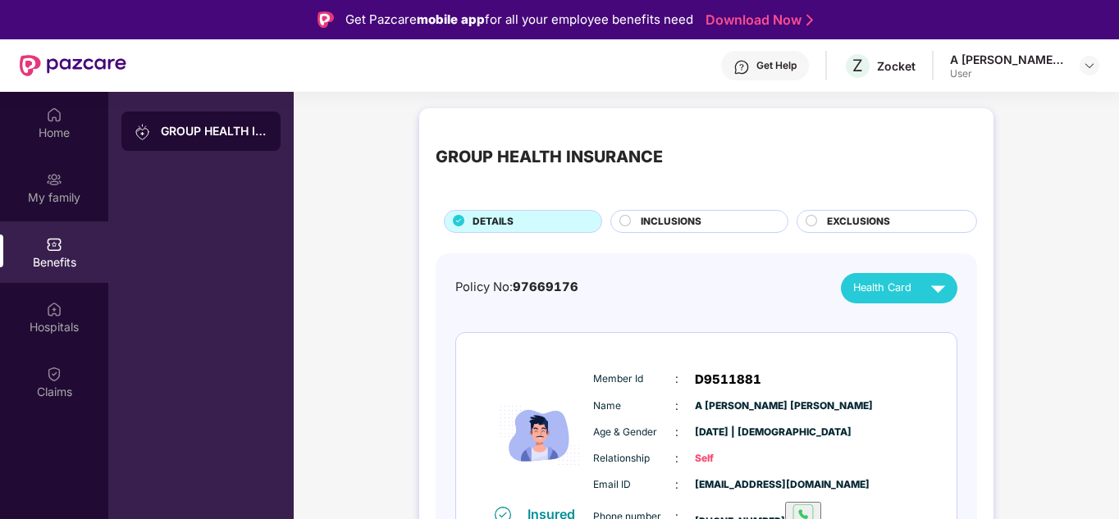
click at [740, 220] on div "INCLUSIONS" at bounding box center [706, 223] width 147 height 18
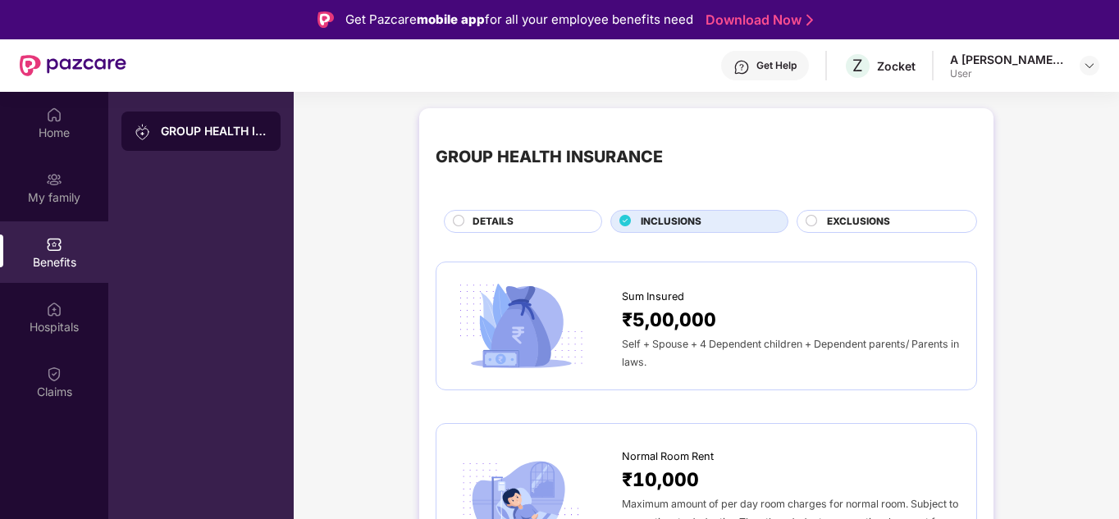
click at [17, 223] on div "Benefits" at bounding box center [54, 253] width 108 height 62
click at [37, 204] on div "My family" at bounding box center [54, 198] width 108 height 16
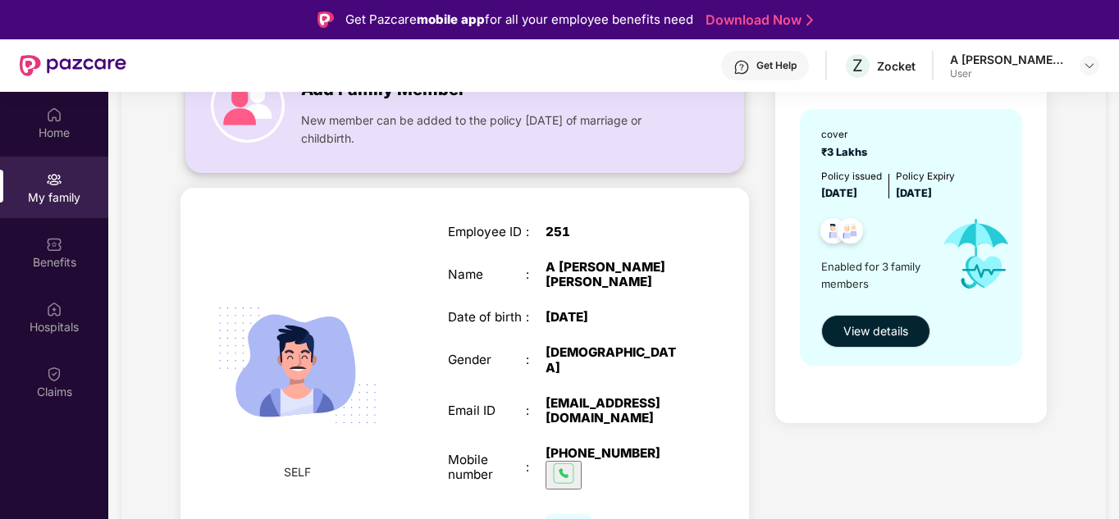
scroll to position [164, 0]
